Goal: Information Seeking & Learning: Learn about a topic

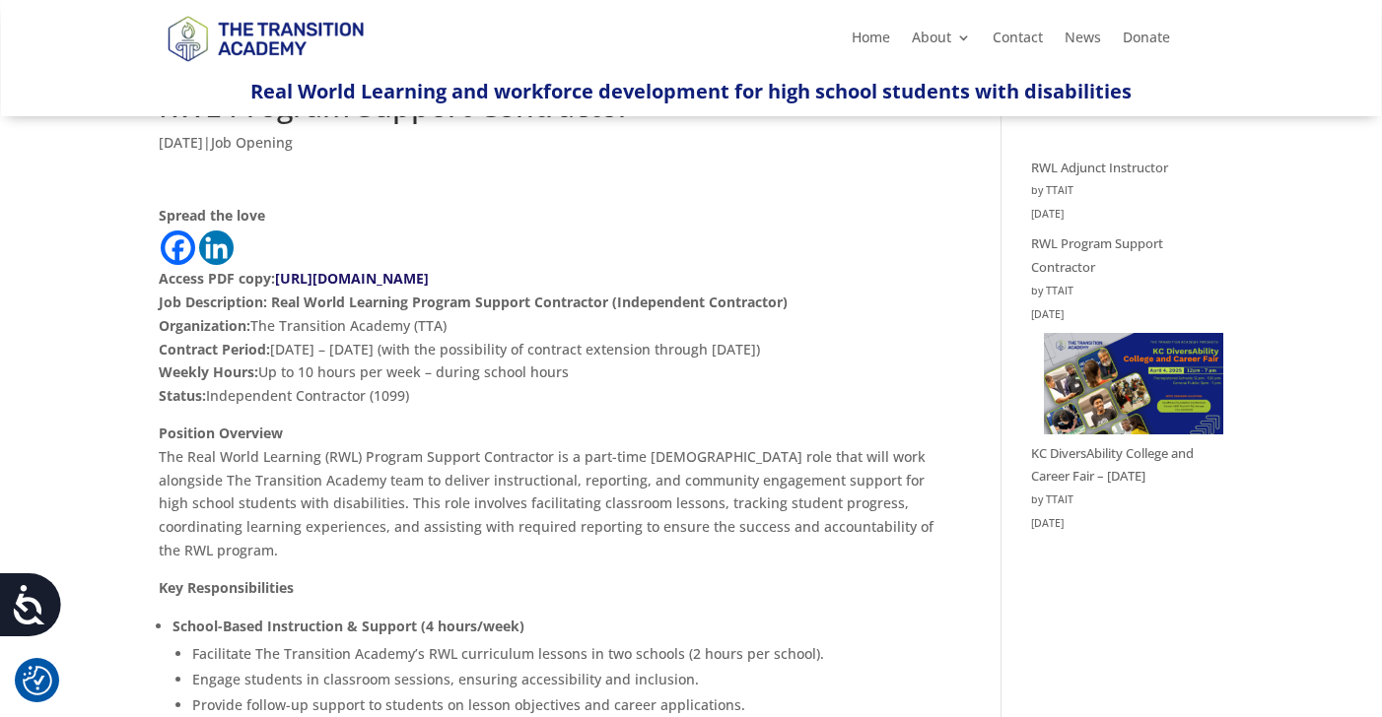
scroll to position [92, 0]
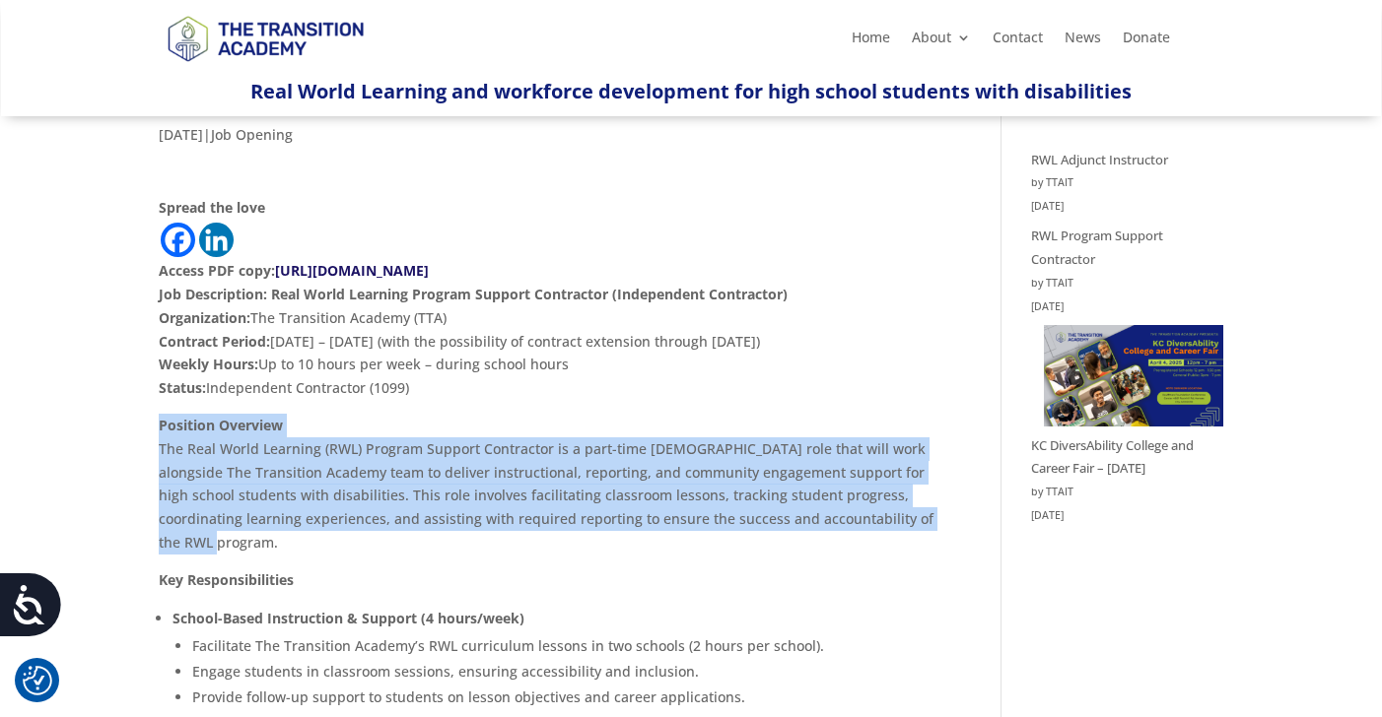
drag, startPoint x: 158, startPoint y: 425, endPoint x: 156, endPoint y: 545, distance: 120.2
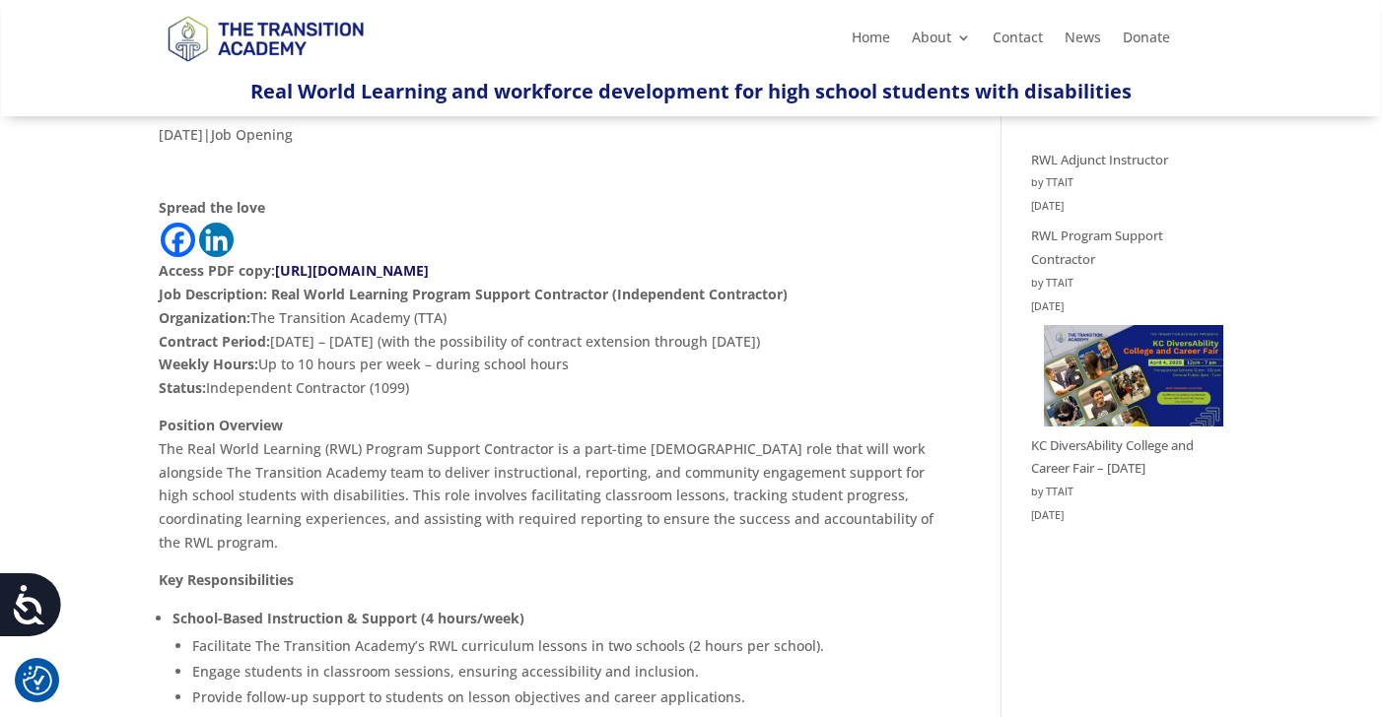
click at [181, 367] on strong "Weekly Hours:" at bounding box center [209, 364] width 100 height 19
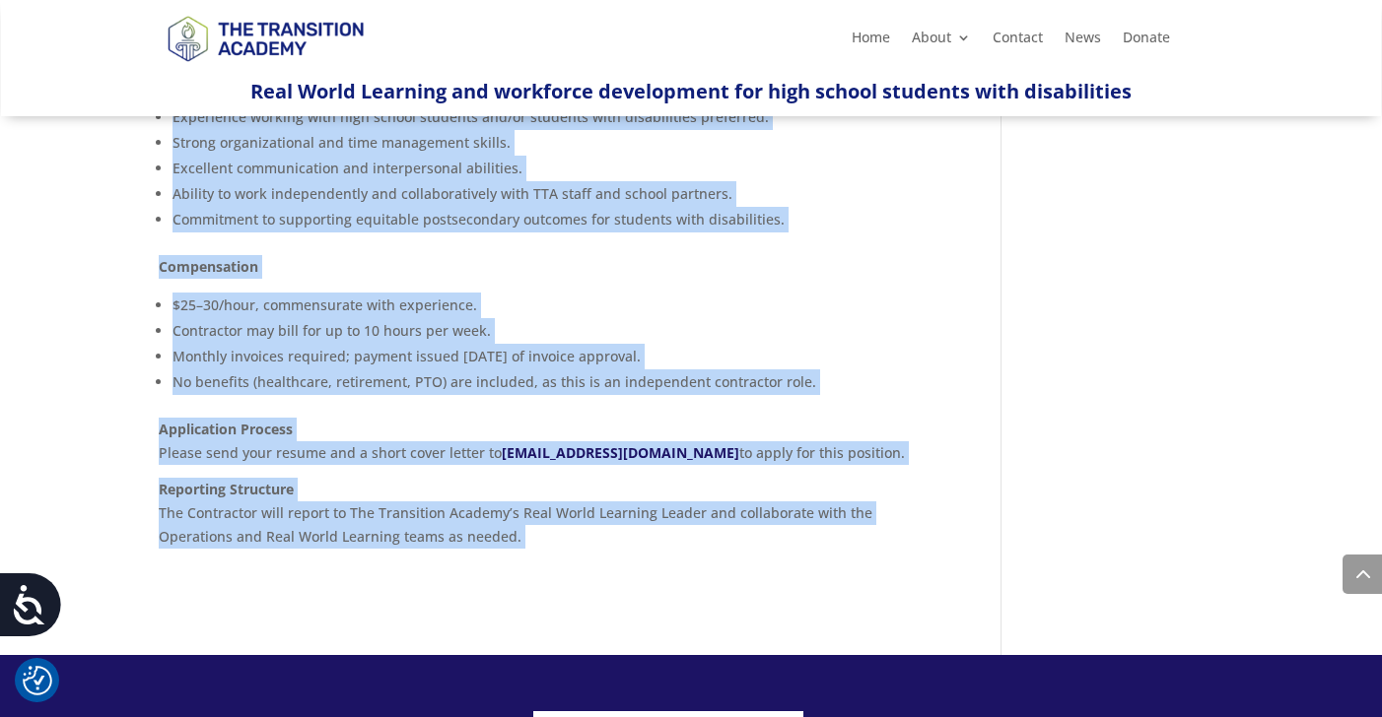
scroll to position [1343, 0]
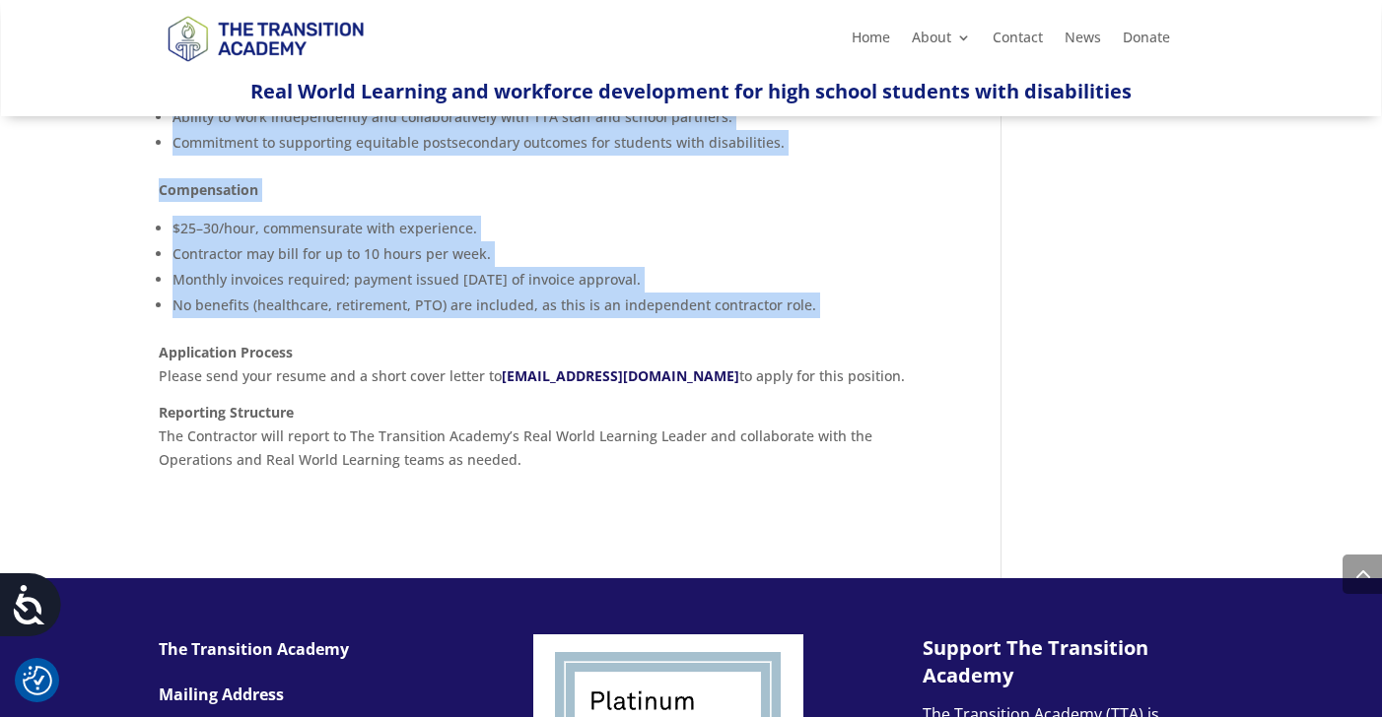
drag, startPoint x: 159, startPoint y: 341, endPoint x: 115, endPoint y: 358, distance: 46.5
copy div "Contract Period: October 1, 2025 – December 15, 2025 (with the possibility of c…"
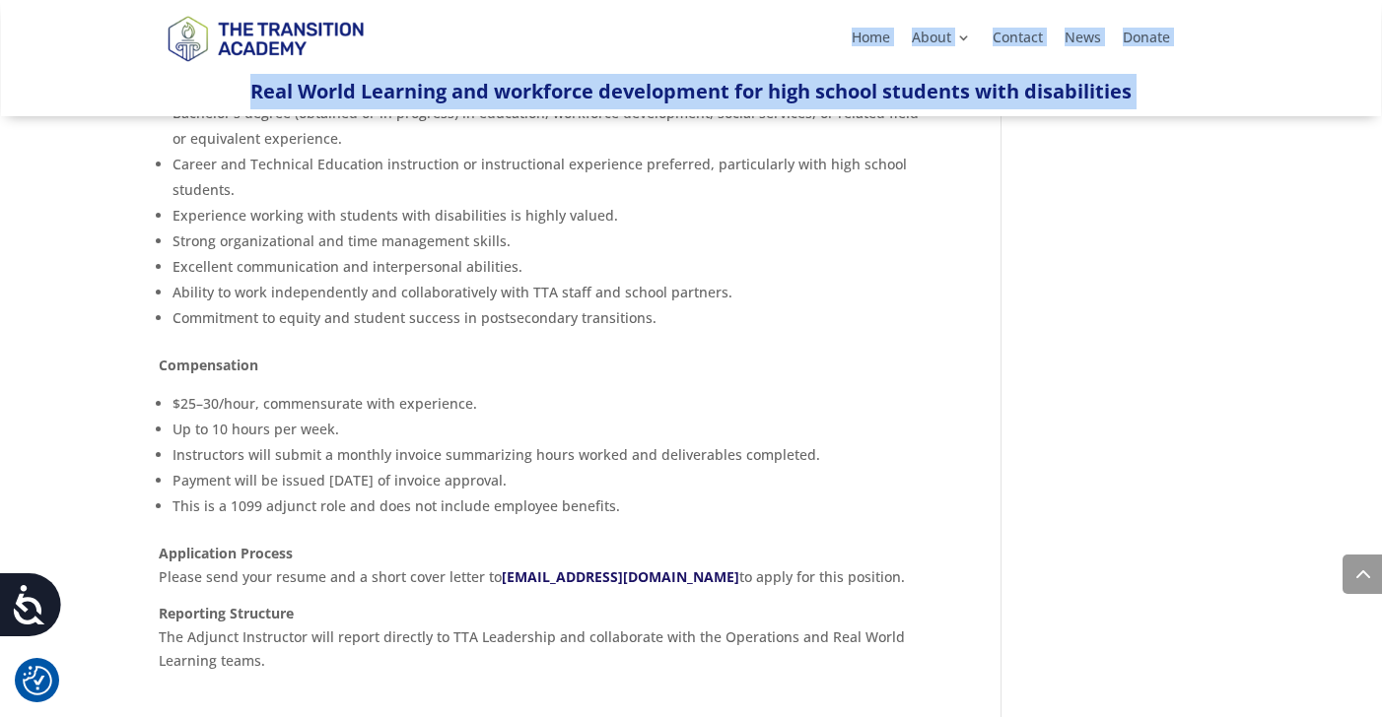
scroll to position [1227, 0]
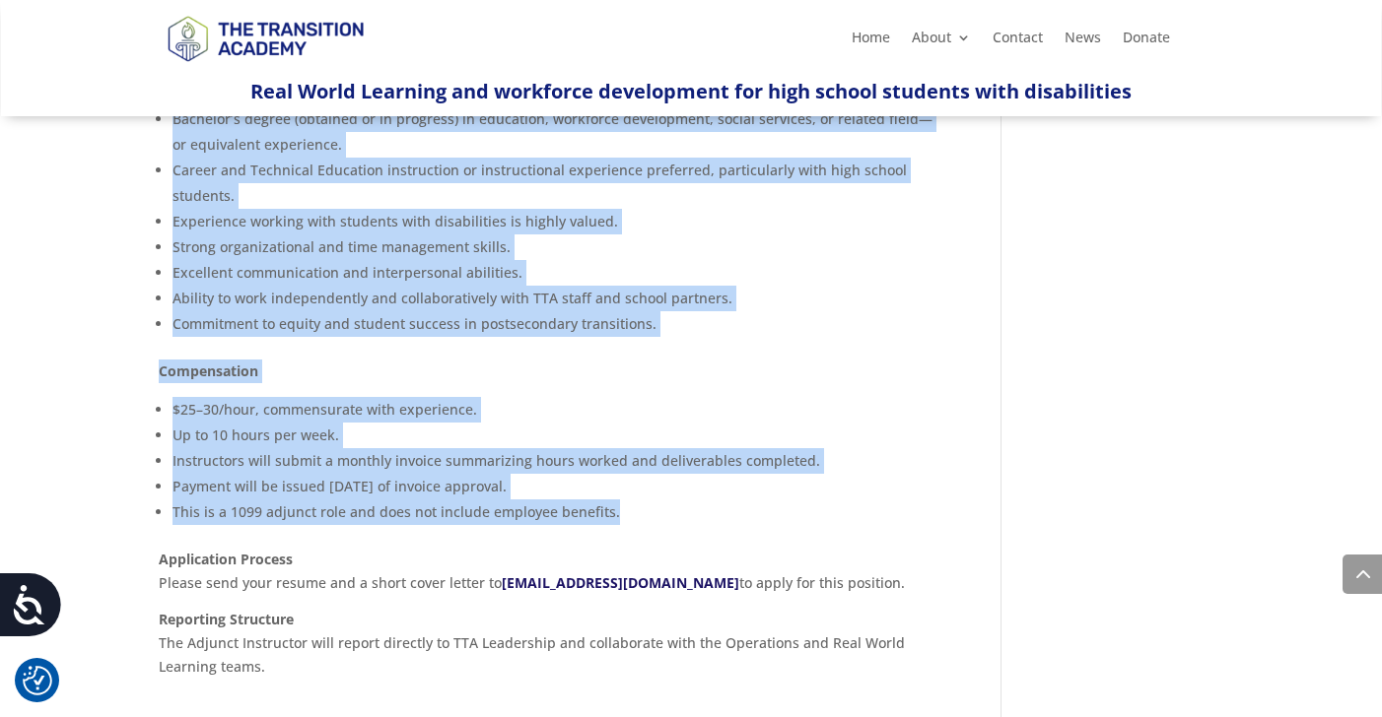
drag, startPoint x: 160, startPoint y: 324, endPoint x: 261, endPoint y: 516, distance: 217.3
copy div "Lor Ipsumdolors: Amet Conse Adipisci Elitsed Doeiusmodt Incididuntut: Lab Etdol…"
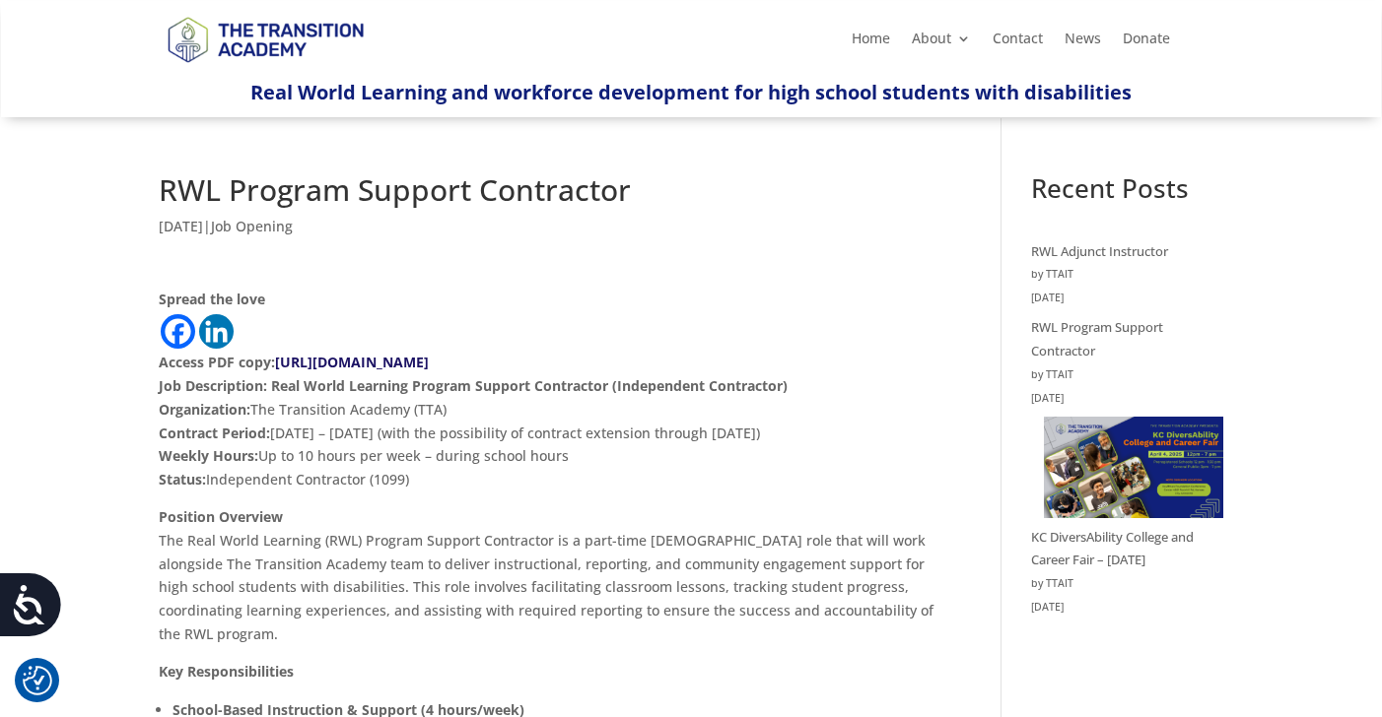
click at [393, 250] on p "Sep 11, 2025 | Job Opening" at bounding box center [550, 234] width 783 height 38
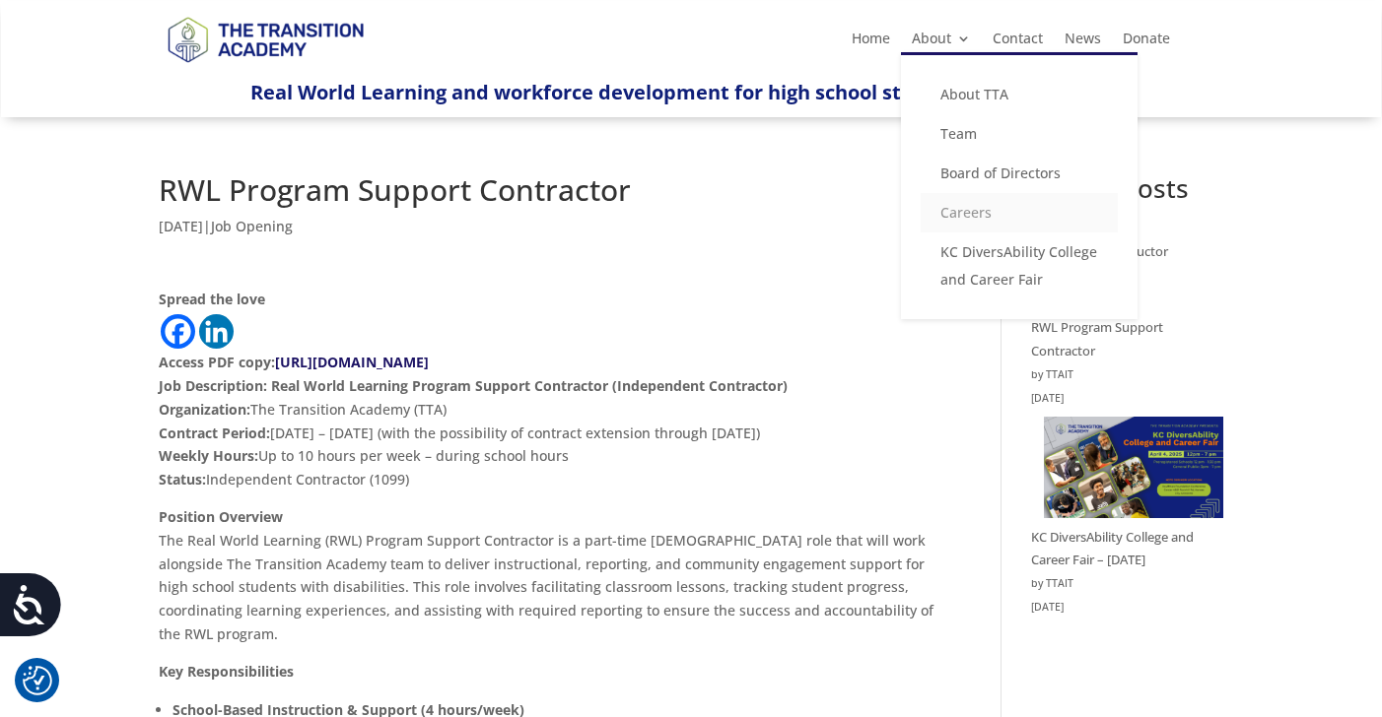
click at [951, 219] on link "Careers" at bounding box center [1018, 212] width 197 height 39
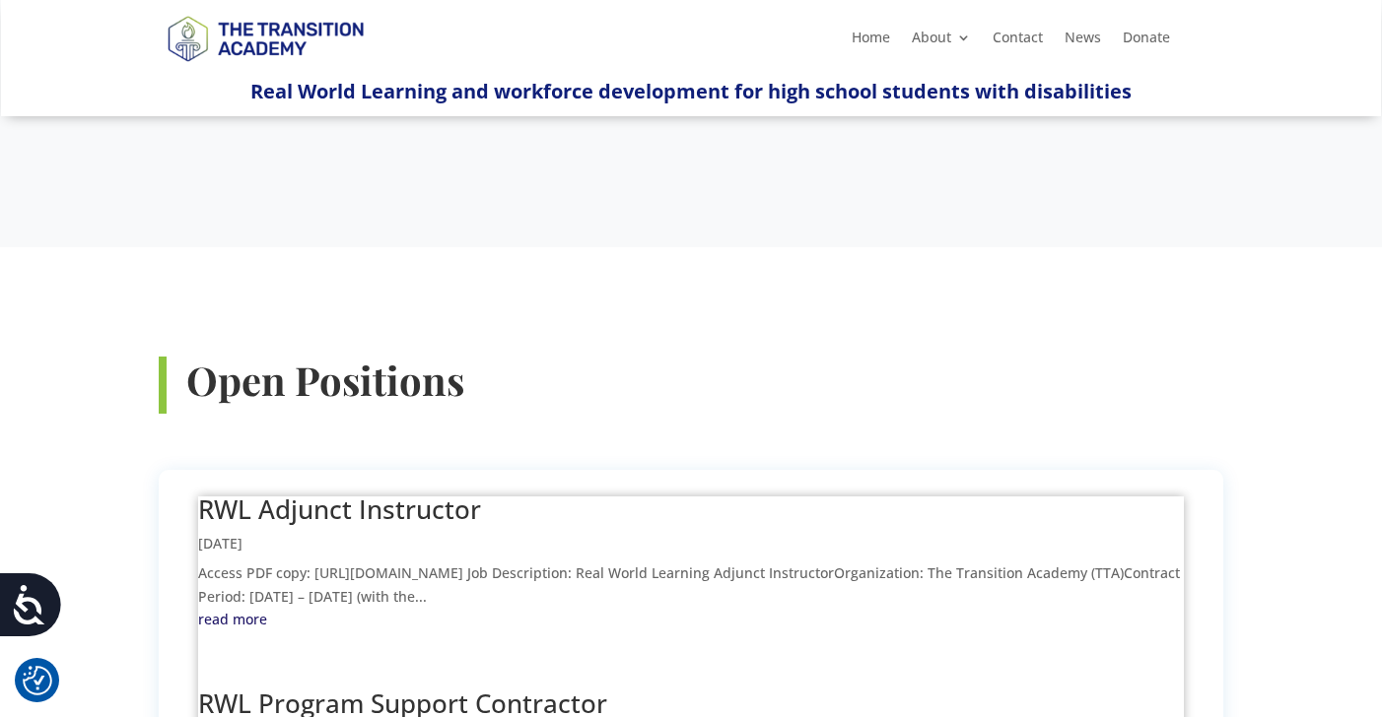
scroll to position [416, 0]
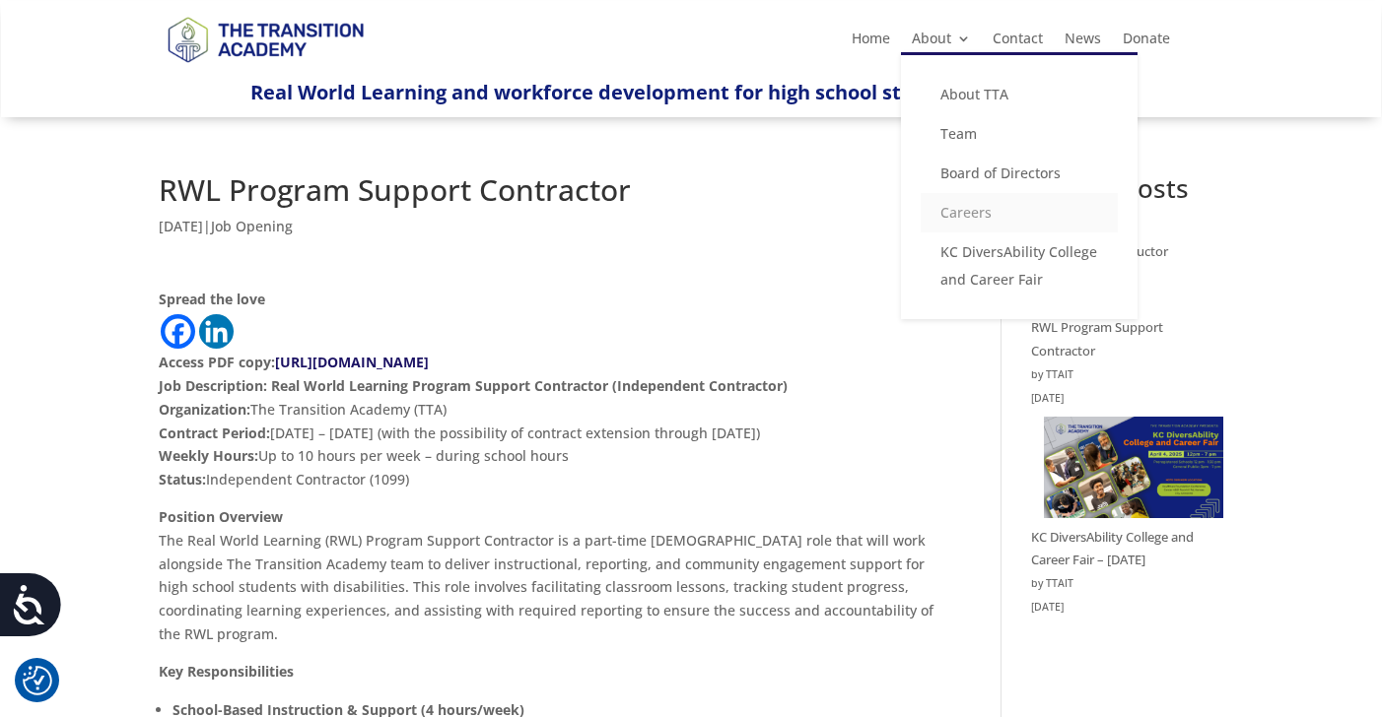
click at [958, 213] on link "Careers" at bounding box center [1018, 212] width 197 height 39
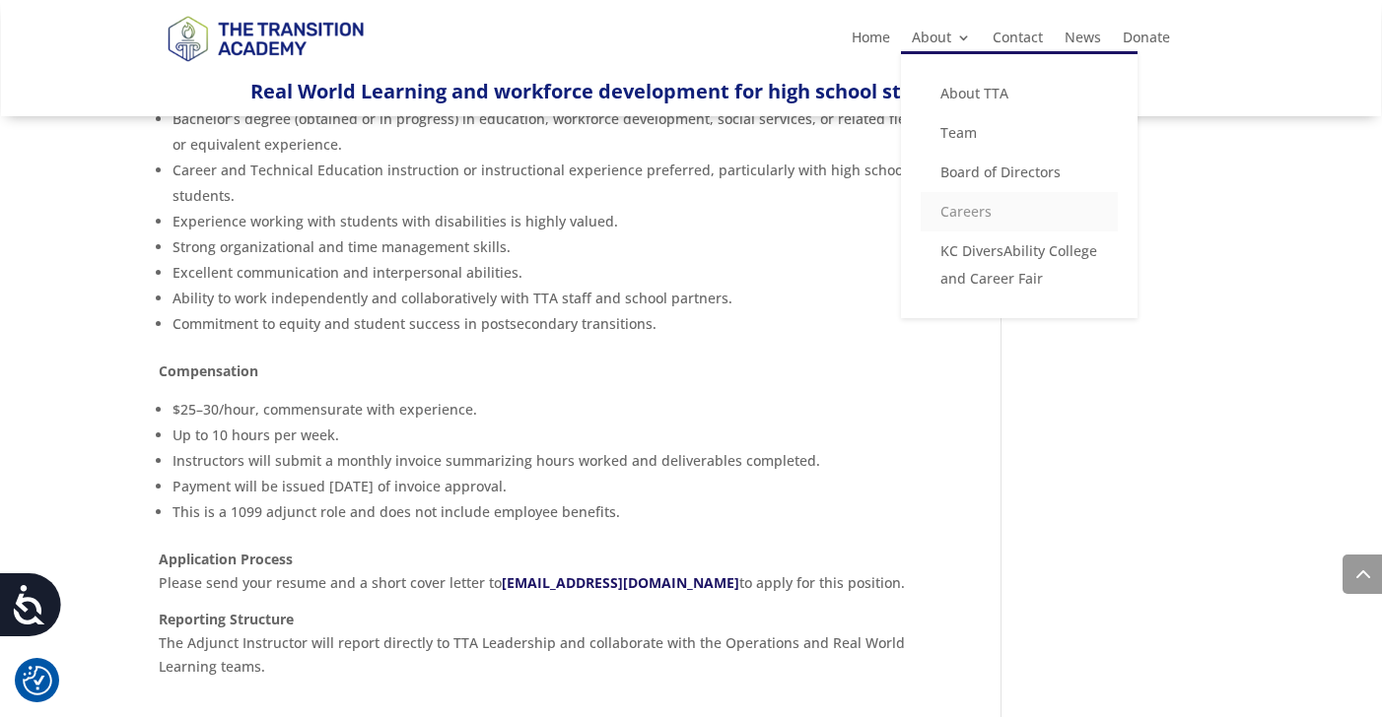
click at [956, 209] on link "Careers" at bounding box center [1018, 211] width 197 height 39
